Goal: Navigation & Orientation: Find specific page/section

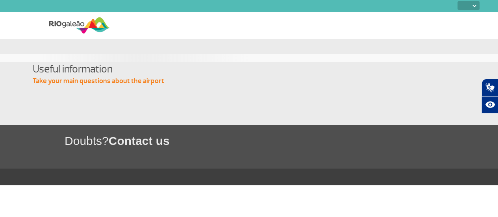
click at [474, 4] on select "PT ENG ESP" at bounding box center [468, 5] width 22 height 9
select select "en"
click at [457, 1] on select "PT ENG ESP" at bounding box center [468, 5] width 22 height 9
select select "en"
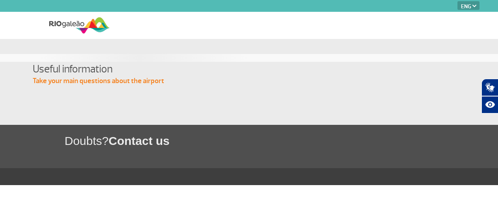
select select "en"
click at [127, 86] on p "Take your main questions about the airport" at bounding box center [253, 80] width 441 height 9
drag, startPoint x: 122, startPoint y: 105, endPoint x: 126, endPoint y: 100, distance: 6.2
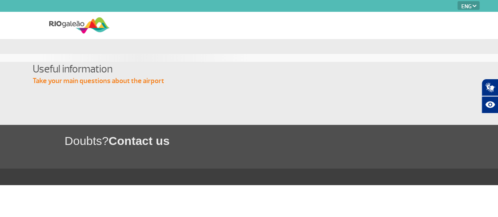
click at [122, 76] on h4 "Useful information" at bounding box center [253, 69] width 441 height 15
select select "en"
click at [491, 87] on icon "Abrir tradutor de língua de sinais." at bounding box center [491, 88] width 6 height 7
click at [461, 88] on span "Acessível em Libras" at bounding box center [464, 88] width 40 height 6
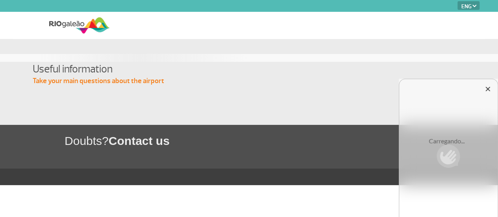
click at [486, 89] on icon "Fechar tradutor de lingua de sinais" at bounding box center [487, 89] width 8 height 8
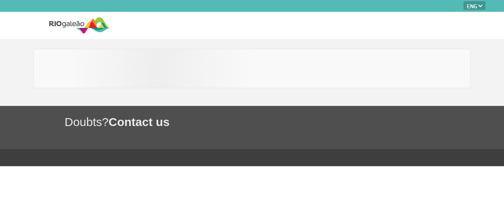
select select "en"
click at [131, 121] on span "Contact us" at bounding box center [139, 121] width 61 height 13
click at [94, 120] on h1 "Doubts? Contact us" at bounding box center [284, 122] width 439 height 16
